Goal: Transaction & Acquisition: Purchase product/service

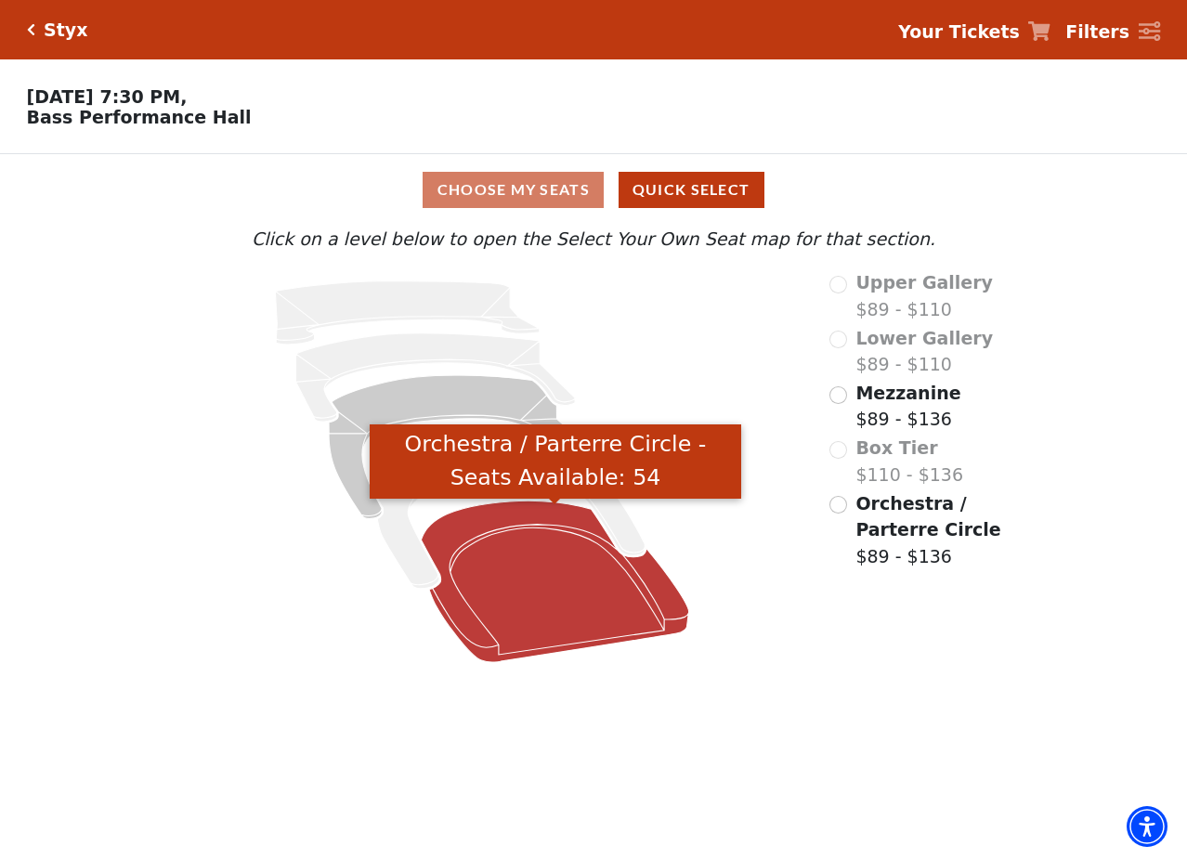
click at [511, 527] on icon "Orchestra / Parterre Circle - Seats Available: 54" at bounding box center [555, 582] width 267 height 162
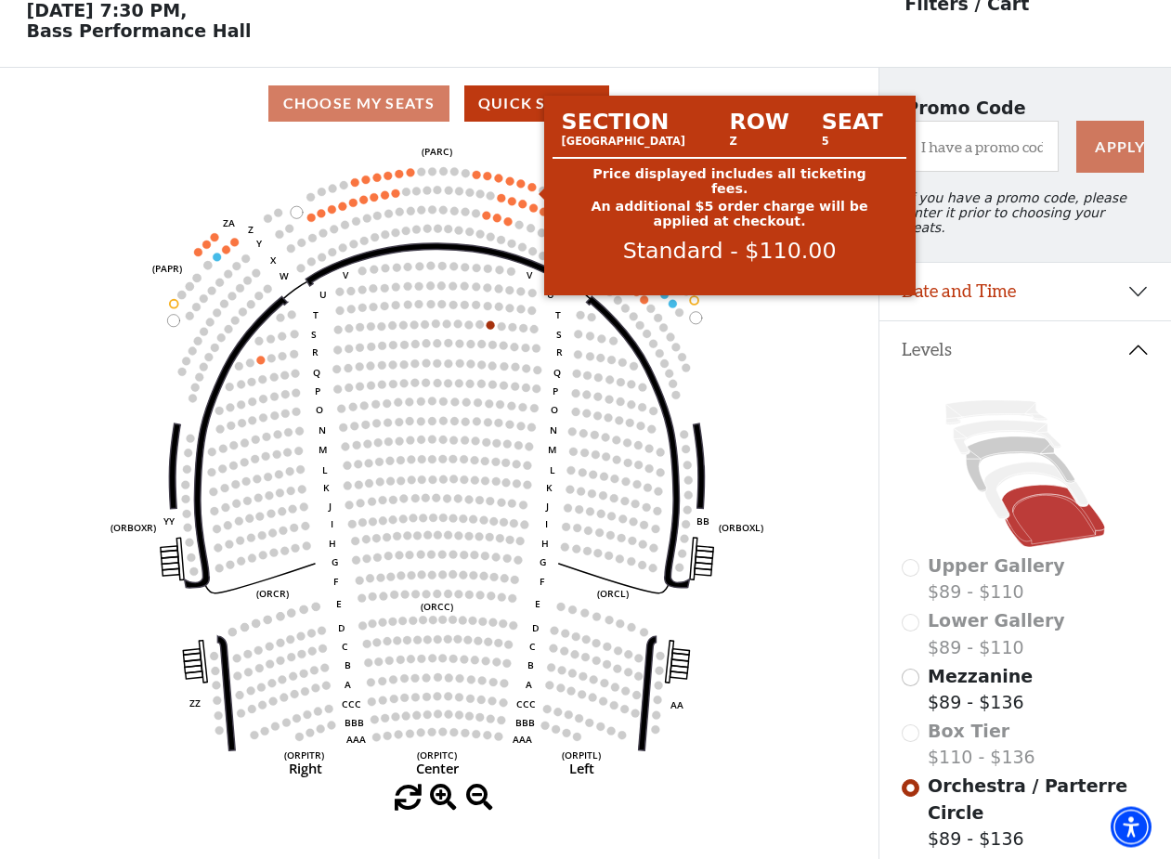
scroll to position [85, 0]
click at [531, 192] on circle at bounding box center [532, 188] width 8 height 8
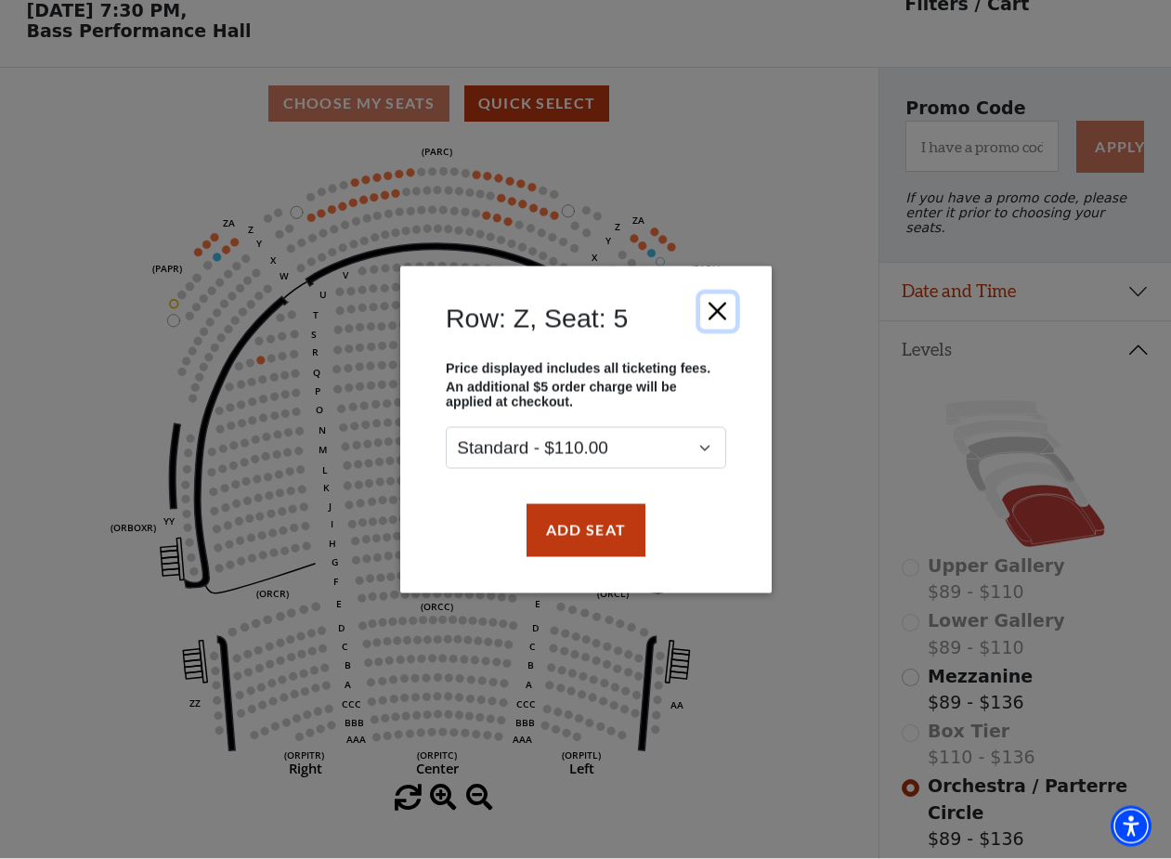
click at [710, 306] on button "Close" at bounding box center [716, 310] width 35 height 35
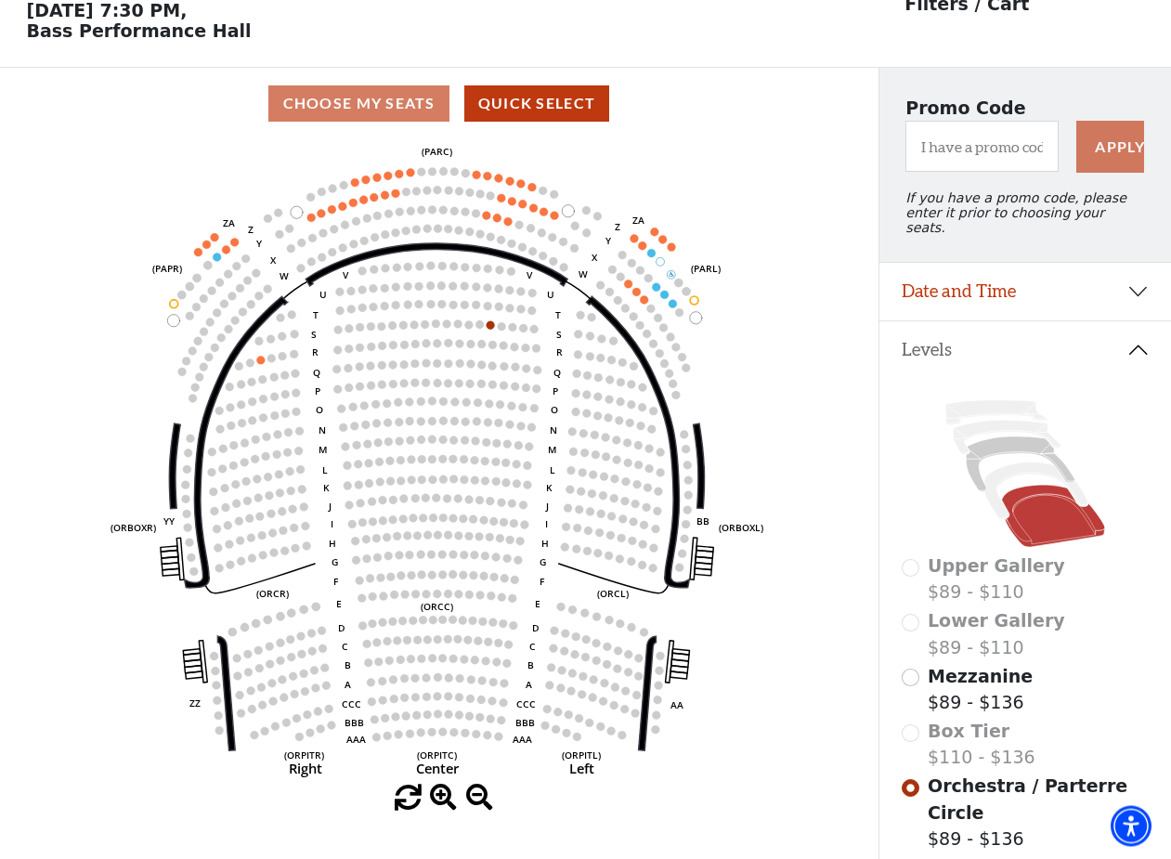
click at [964, 682] on span "Mezzanine" at bounding box center [980, 677] width 105 height 20
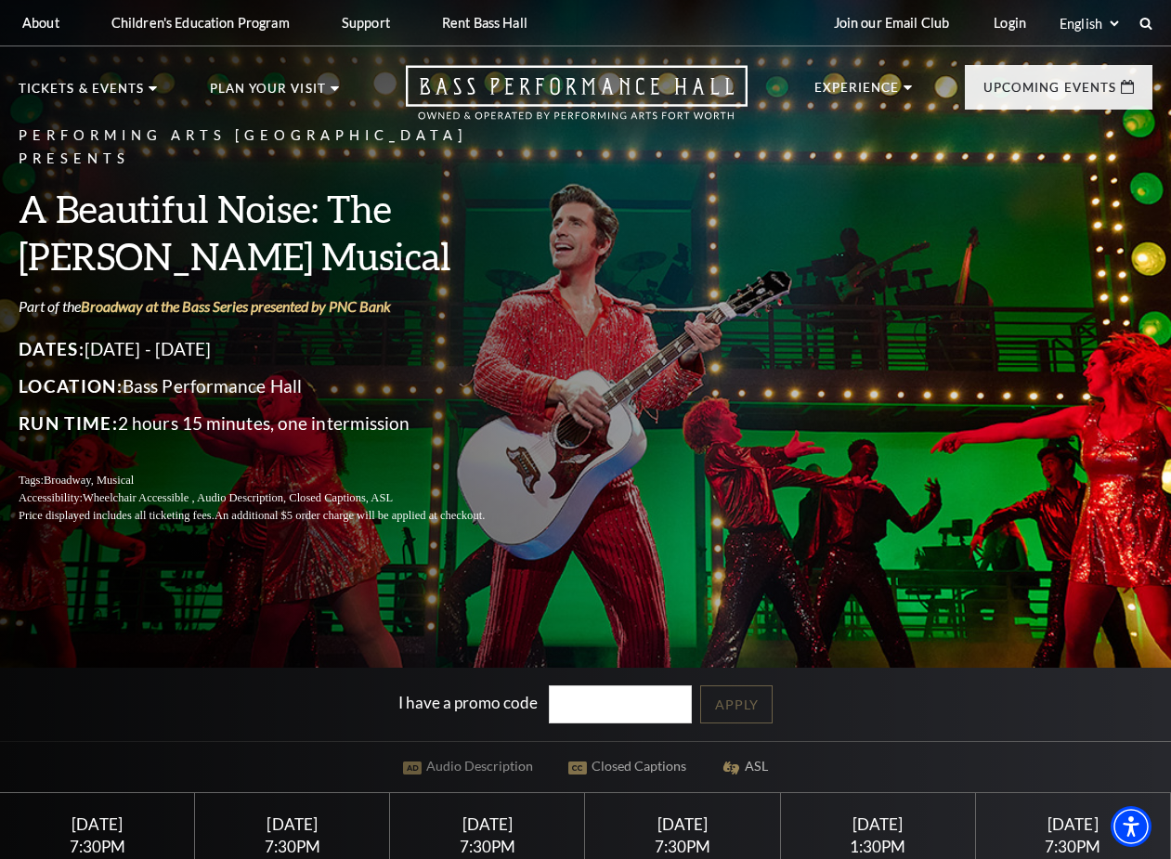
scroll to position [379, 0]
